Goal: Information Seeking & Learning: Compare options

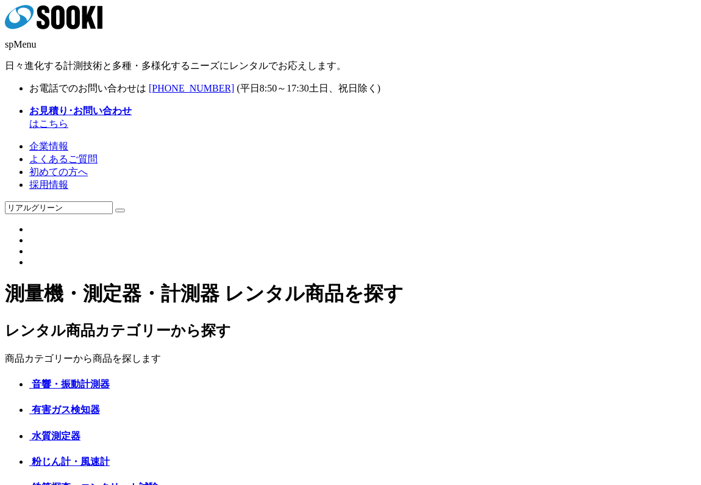
type input "リアルグリーン"
click at [115, 209] on button at bounding box center [120, 211] width 10 height 4
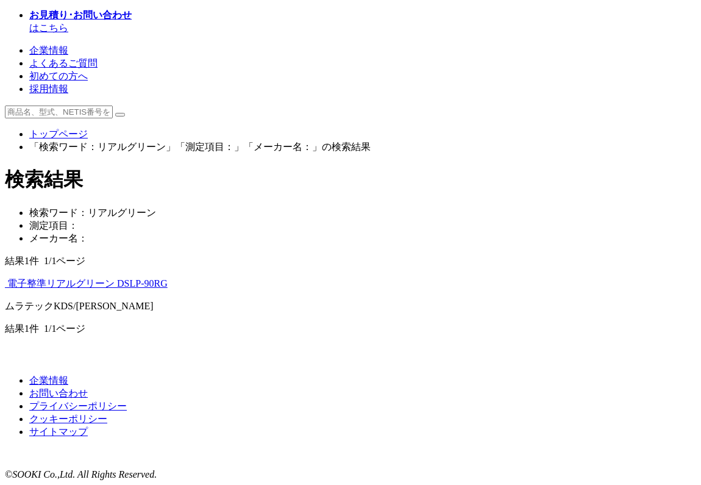
scroll to position [154, 0]
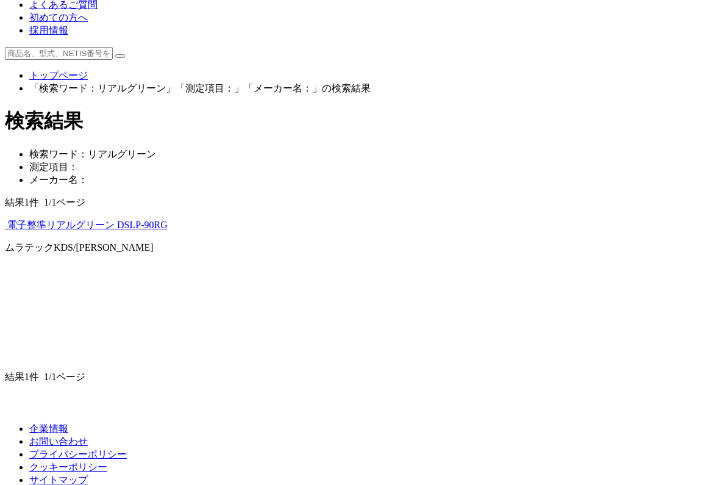
click at [93, 230] on span "電子整準リアルグリーン DSLP-90RG" at bounding box center [87, 224] width 160 height 10
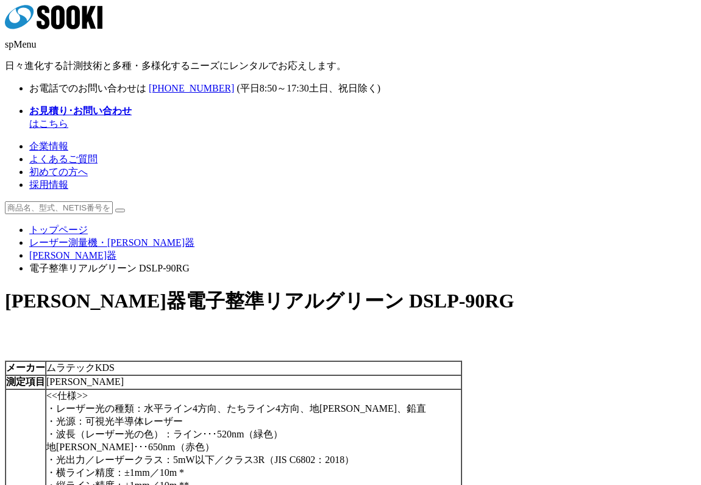
click at [49, 18] on icon at bounding box center [43, 17] width 13 height 24
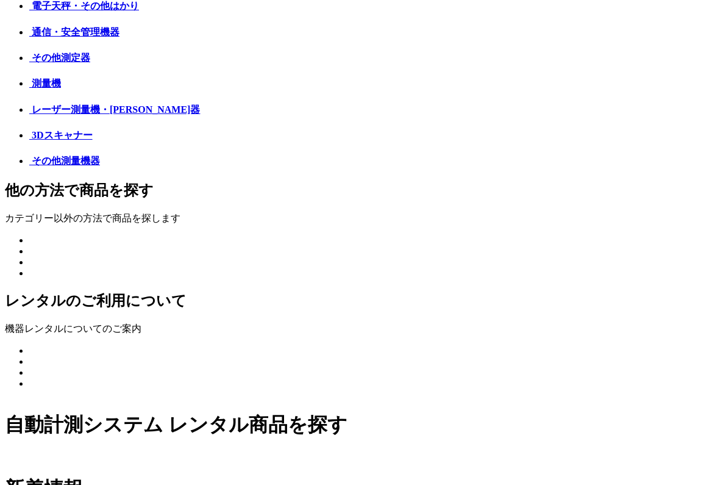
scroll to position [720, 0]
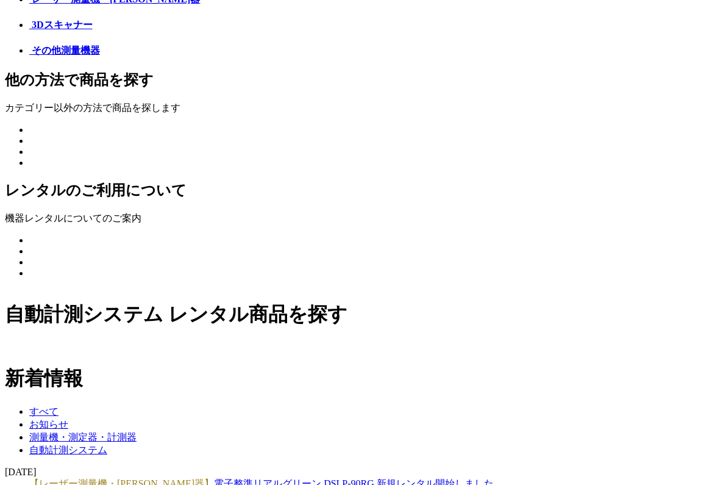
click at [397, 478] on link "【レーザー測量機・[PERSON_NAME]器】 電子整準リアルグリーン DSLP-90RG 新規レンタル開始しました。" at bounding box center [266, 483] width 474 height 10
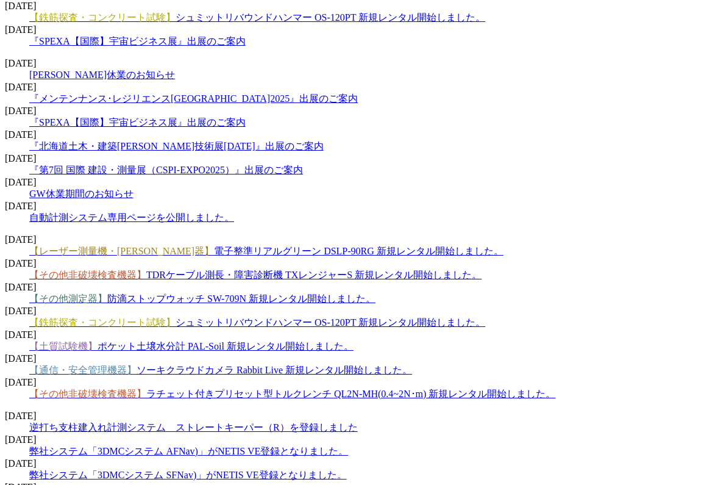
scroll to position [1415, 0]
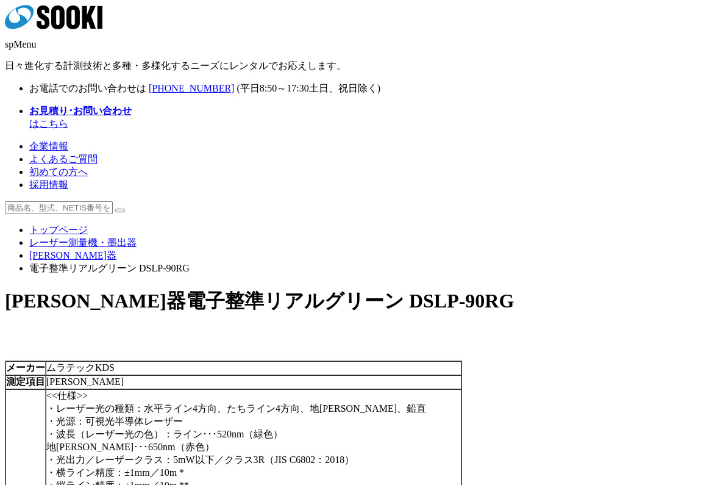
click at [47, 24] on icon at bounding box center [43, 17] width 13 height 24
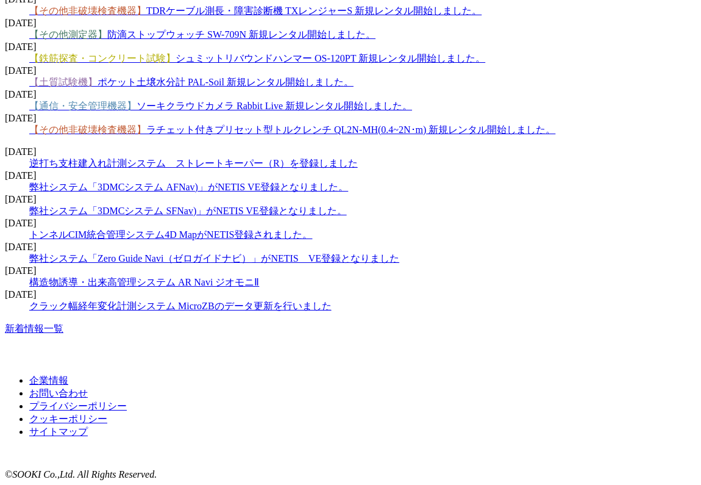
scroll to position [1930, 0]
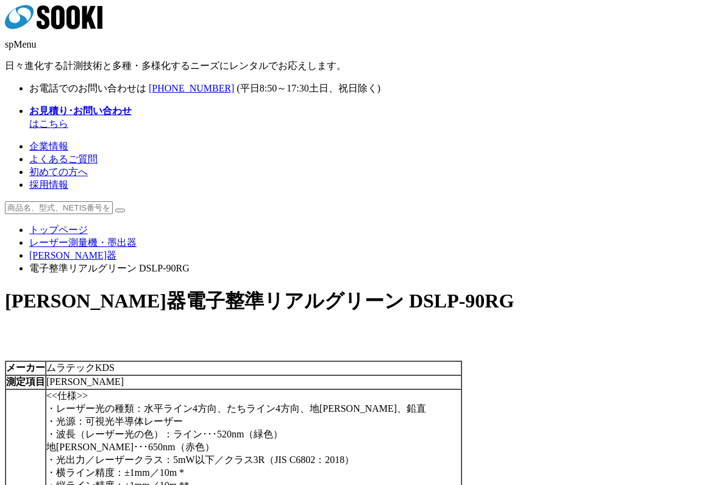
click at [43, 6] on div "株式会社 ソーキ spMenu 日々進化する計測技術と多種・多様化するニーズにレンタルでお応えします。 お電話でのお問い合わせは 0120-856-990 (…" at bounding box center [350, 68] width 691 height 126
click at [46, 22] on icon at bounding box center [43, 17] width 13 height 24
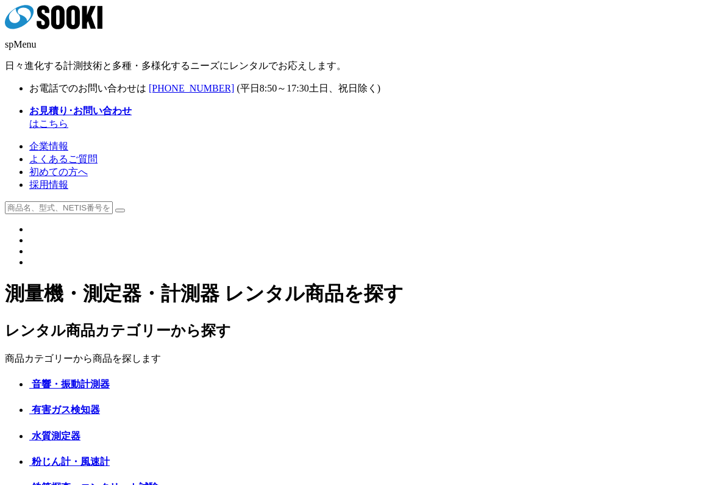
click at [113, 201] on input "text" at bounding box center [59, 207] width 108 height 13
type input "ポータブル型"
click at [115, 209] on button at bounding box center [120, 211] width 10 height 4
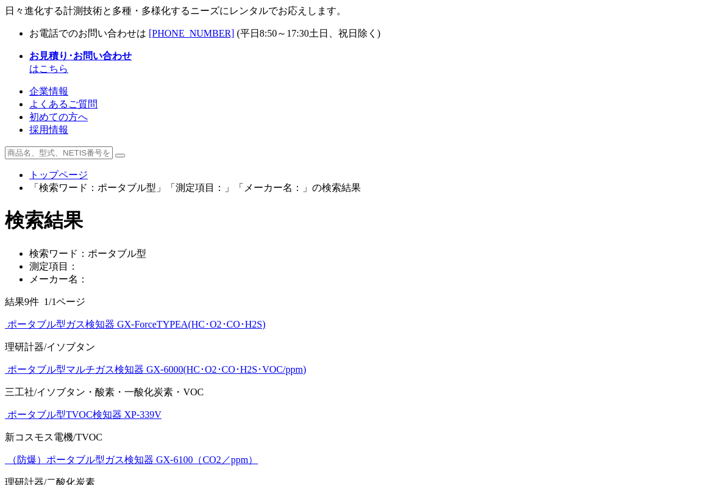
scroll to position [166, 0]
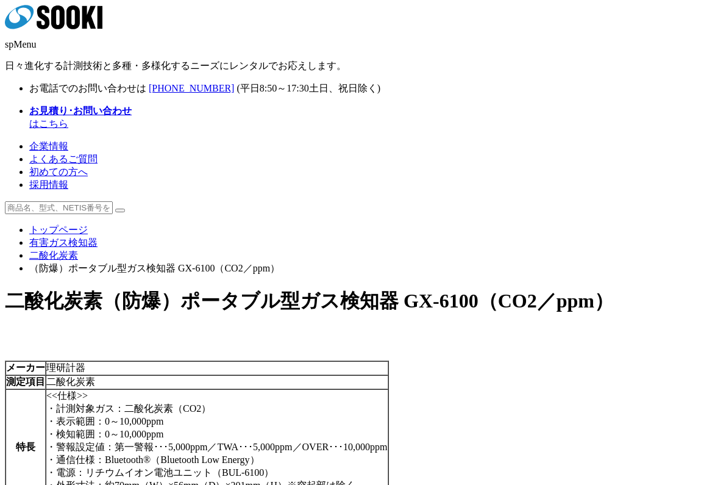
click at [62, 5] on div "株式会社 ソーキ spMenu 日々進化する計測技術と多種・多様化するニーズにレンタルでお応えします。 お電話でのお問い合わせは [PHONE_NUMBER]…" at bounding box center [350, 68] width 691 height 126
click at [49, 26] on icon at bounding box center [43, 17] width 13 height 24
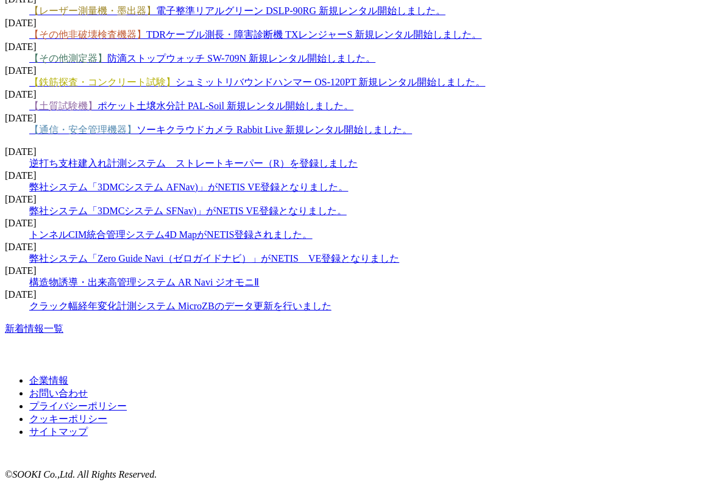
scroll to position [1939, 0]
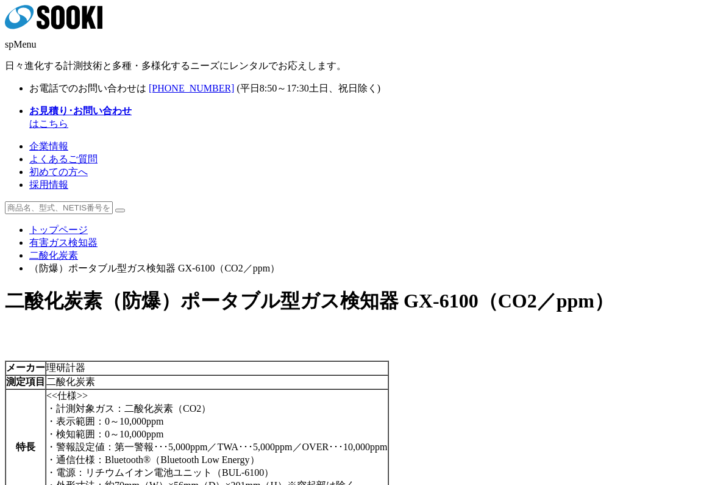
click at [63, 24] on icon "株式会社 ソーキ" at bounding box center [54, 17] width 98 height 24
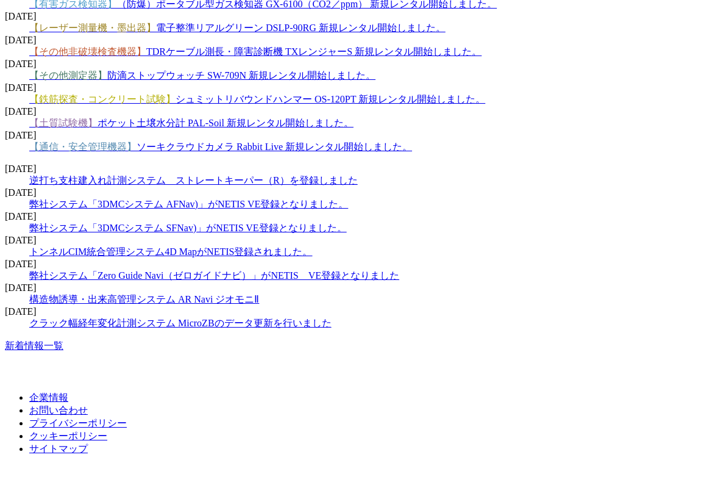
scroll to position [1829, 0]
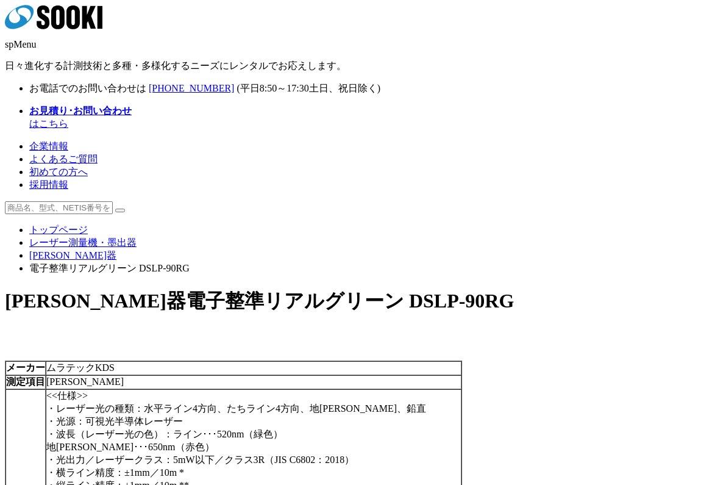
drag, startPoint x: 436, startPoint y: 165, endPoint x: 423, endPoint y: 173, distance: 15.1
click at [435, 290] on span "電子整準リアルグリーン DSLP-90RG" at bounding box center [350, 301] width 328 height 22
drag, startPoint x: 411, startPoint y: 173, endPoint x: 472, endPoint y: 168, distance: 61.1
click at [472, 290] on span "電子整準リアルグリーン DSLP-90RG" at bounding box center [350, 301] width 328 height 22
copy span "DSLP-90RG"
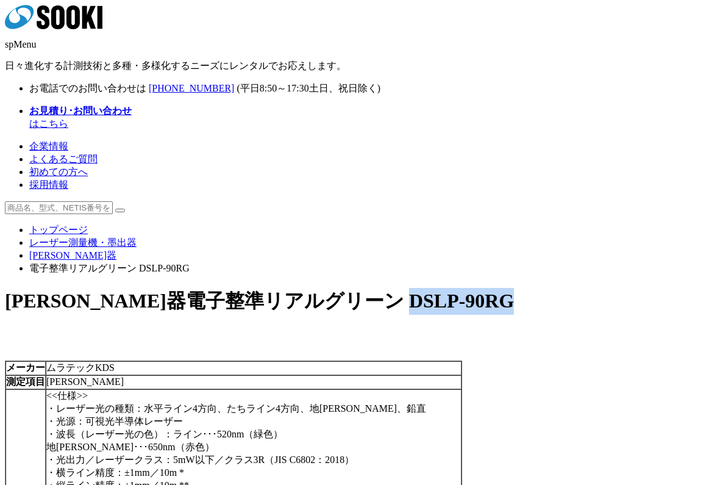
click at [91, 22] on polygon at bounding box center [89, 17] width 14 height 23
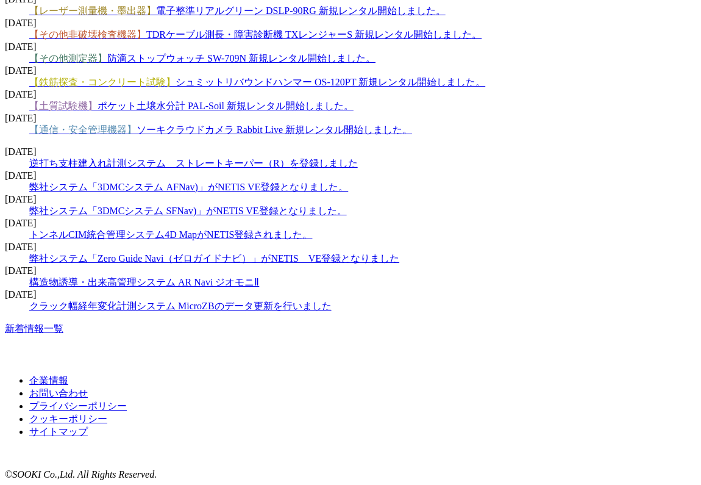
scroll to position [1773, 0]
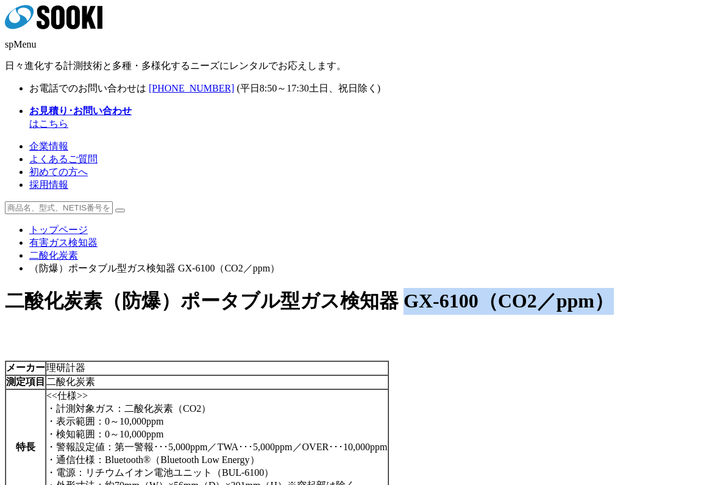
drag, startPoint x: 411, startPoint y: 171, endPoint x: 622, endPoint y: 171, distance: 210.9
click at [622, 288] on h1 "二酸化炭素 （防爆）ポータブル型ガス検知器 GX-6100（CO2／ppm）" at bounding box center [350, 301] width 691 height 27
copy span "GX-6100（CO2／ppm）"
